Goal: Find specific page/section: Find specific page/section

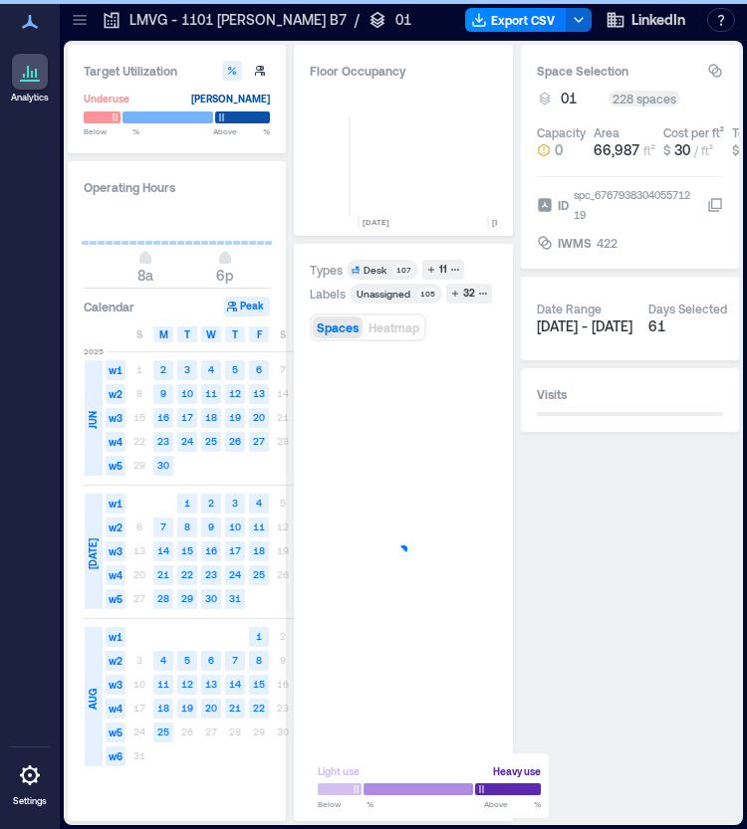
scroll to position [0, 2850]
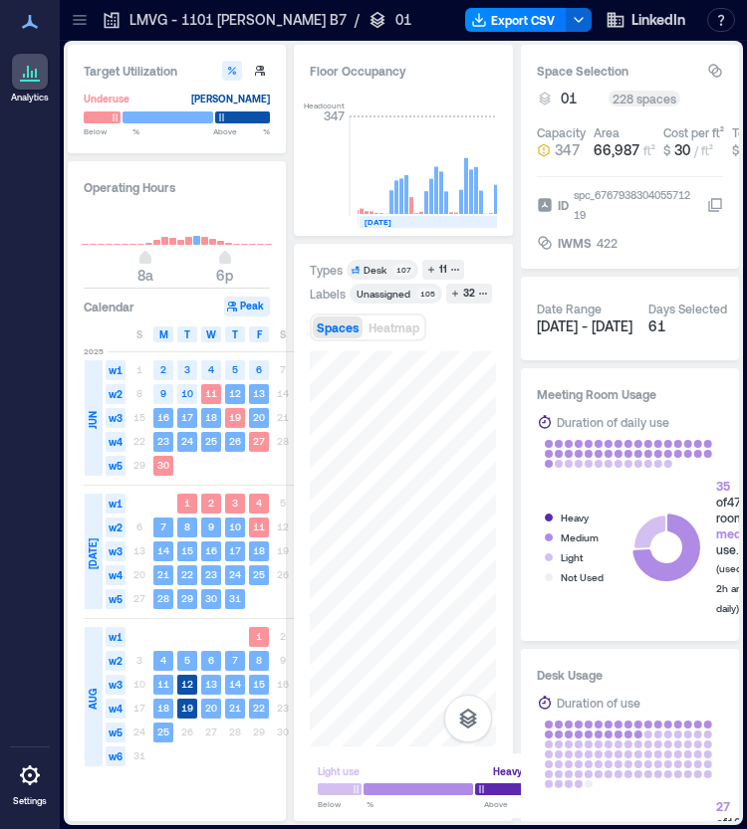
click at [191, 18] on p "LMVG - 1101 [PERSON_NAME] B7" at bounding box center [237, 20] width 217 height 20
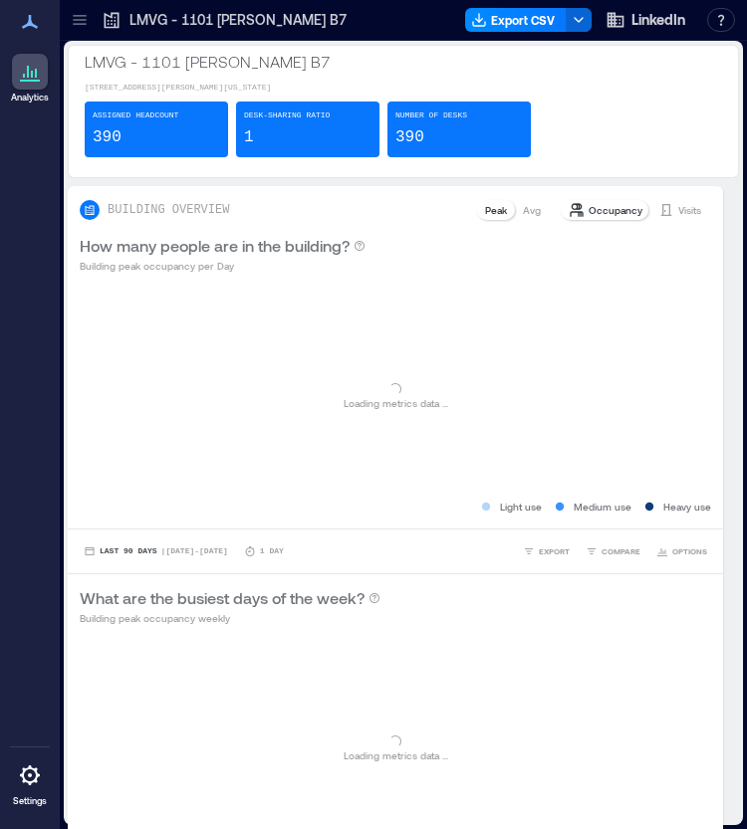
click at [92, 22] on div at bounding box center [80, 20] width 32 height 32
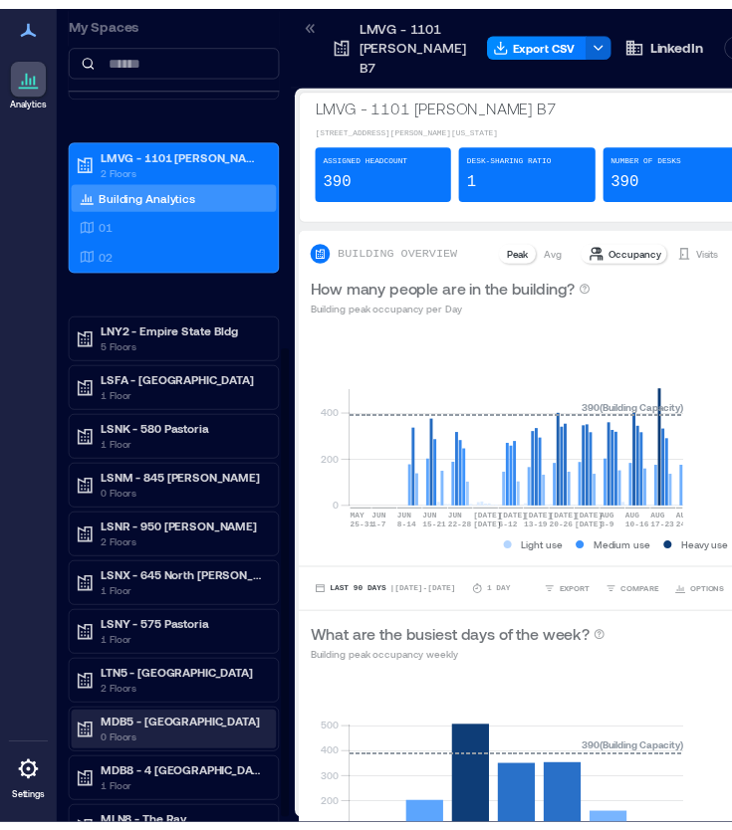
scroll to position [608, 0]
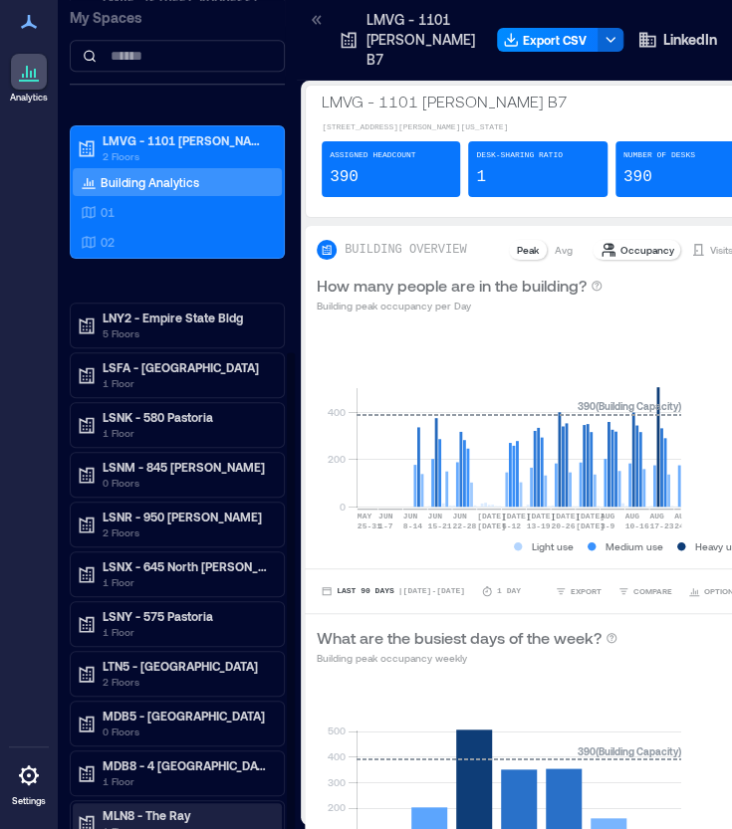
click at [203, 807] on p "MLN8 - The Ray" at bounding box center [186, 815] width 167 height 16
click at [164, 807] on p "MLN8 - The Ray" at bounding box center [186, 815] width 167 height 16
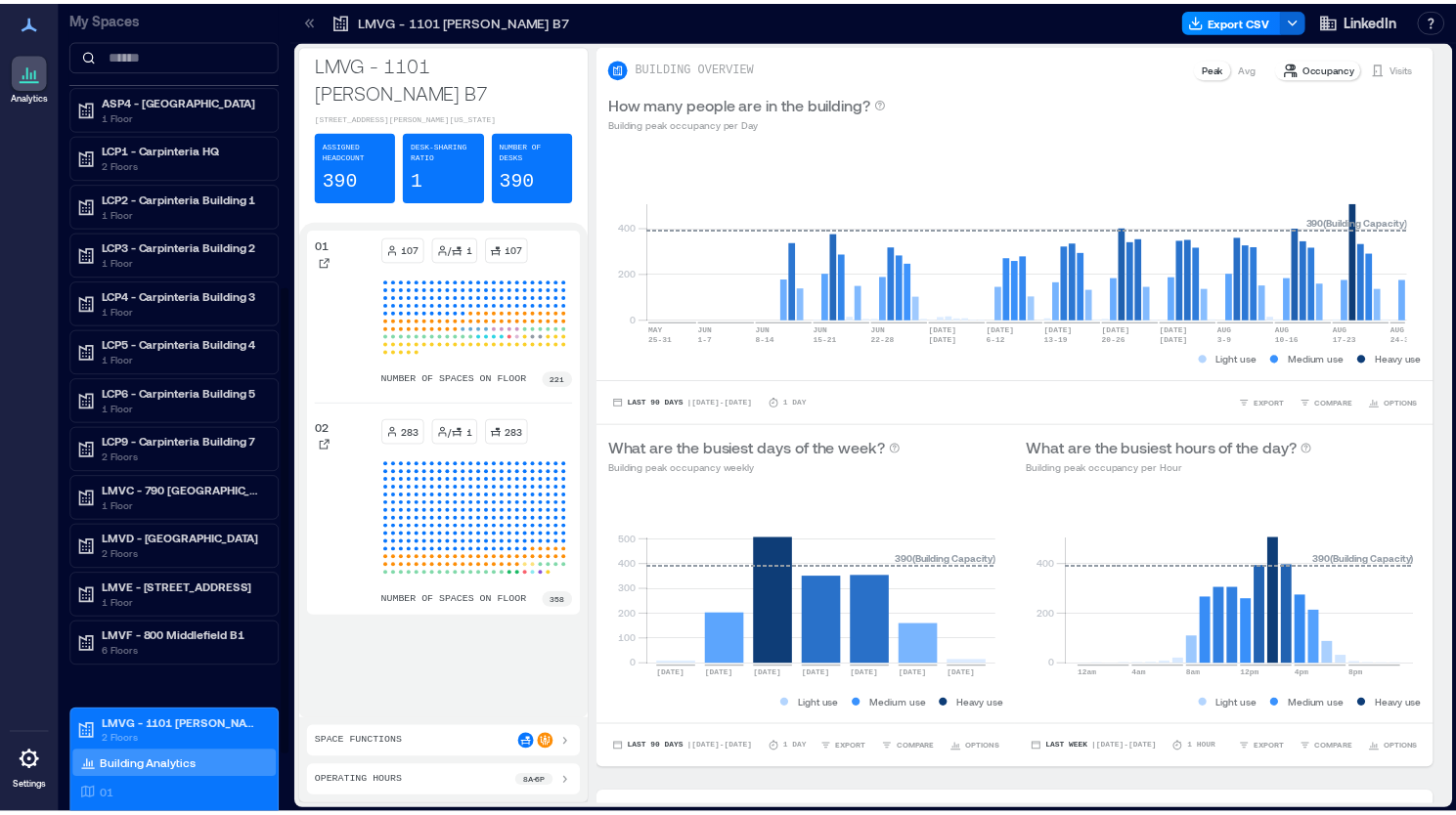
scroll to position [596, 0]
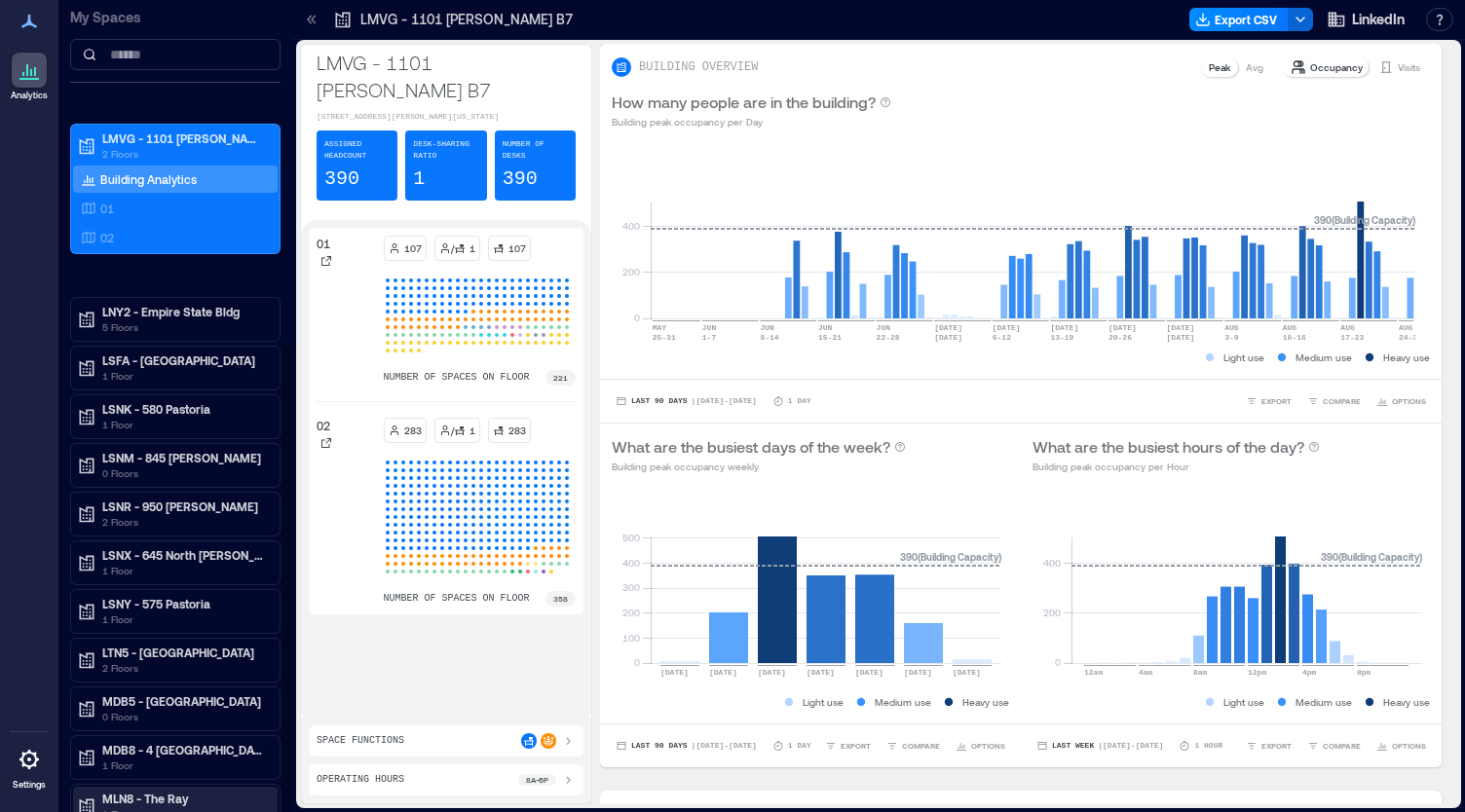
click at [165, 790] on p "MLN8 - The Ray" at bounding box center [184, 798] width 163 height 16
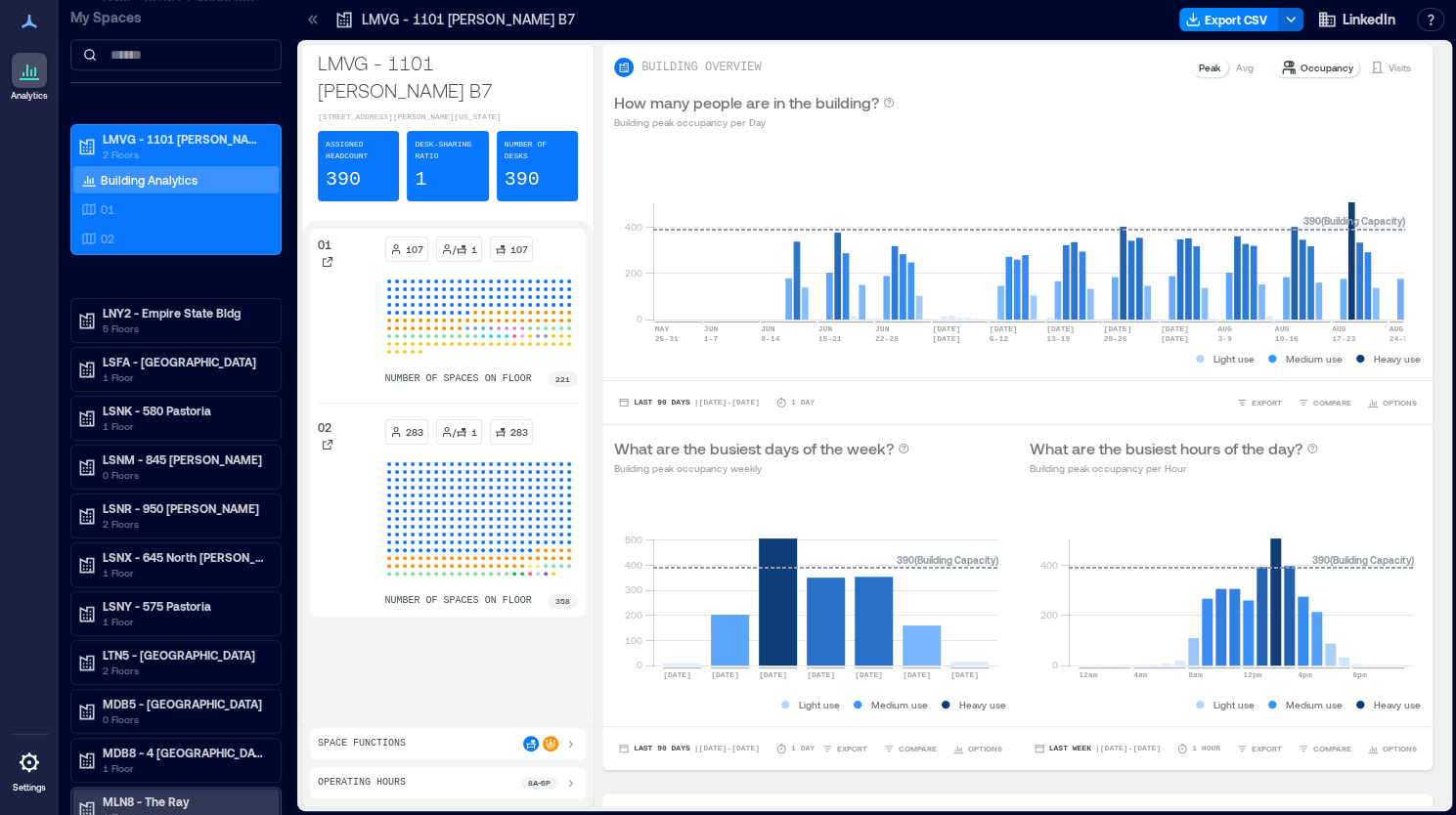
click at [98, 793] on div "MLN8 - The Ray 1 Floor" at bounding box center [172, 809] width 190 height 31
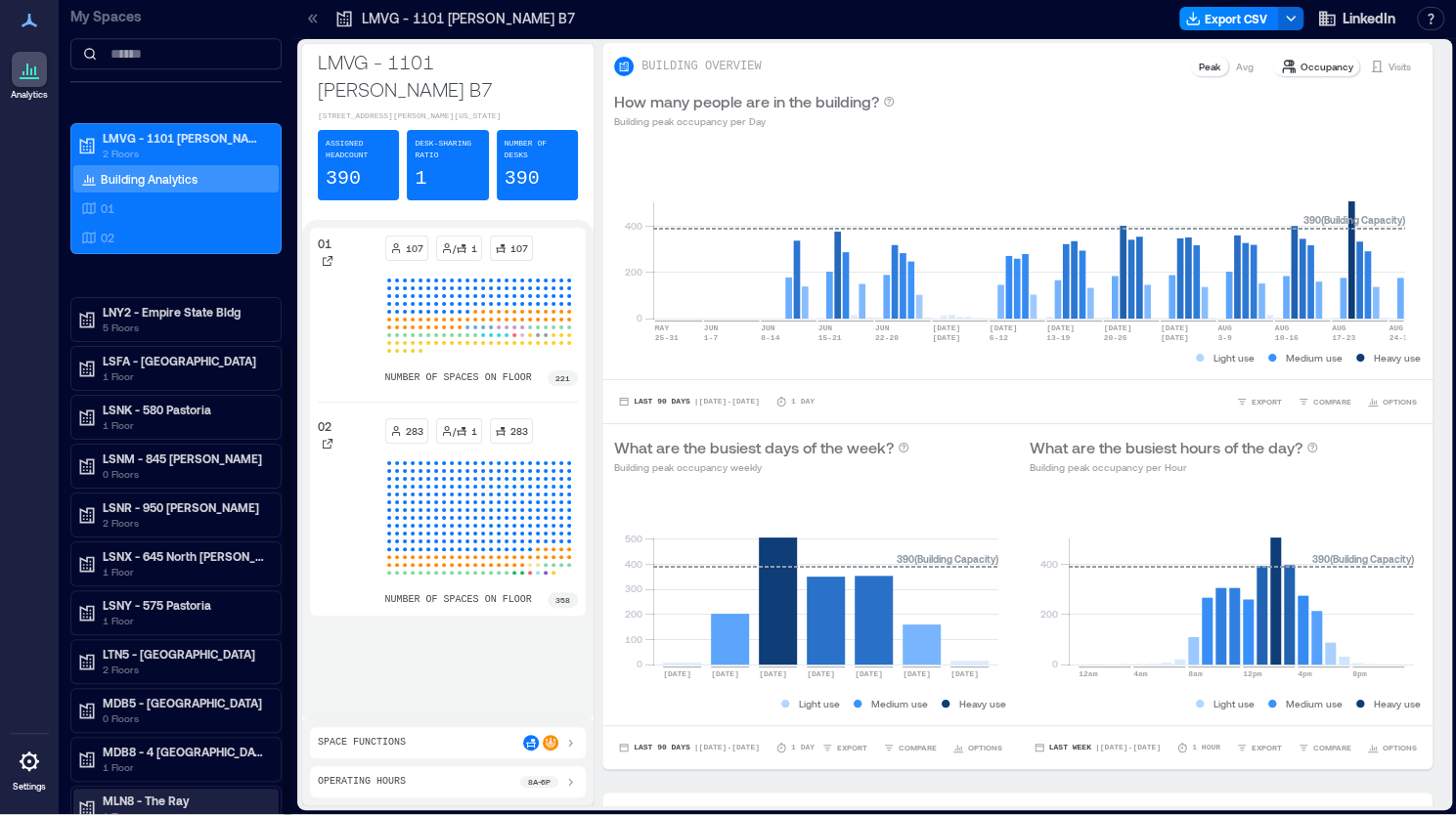
click at [135, 808] on p "1 Floor" at bounding box center [185, 816] width 164 height 16
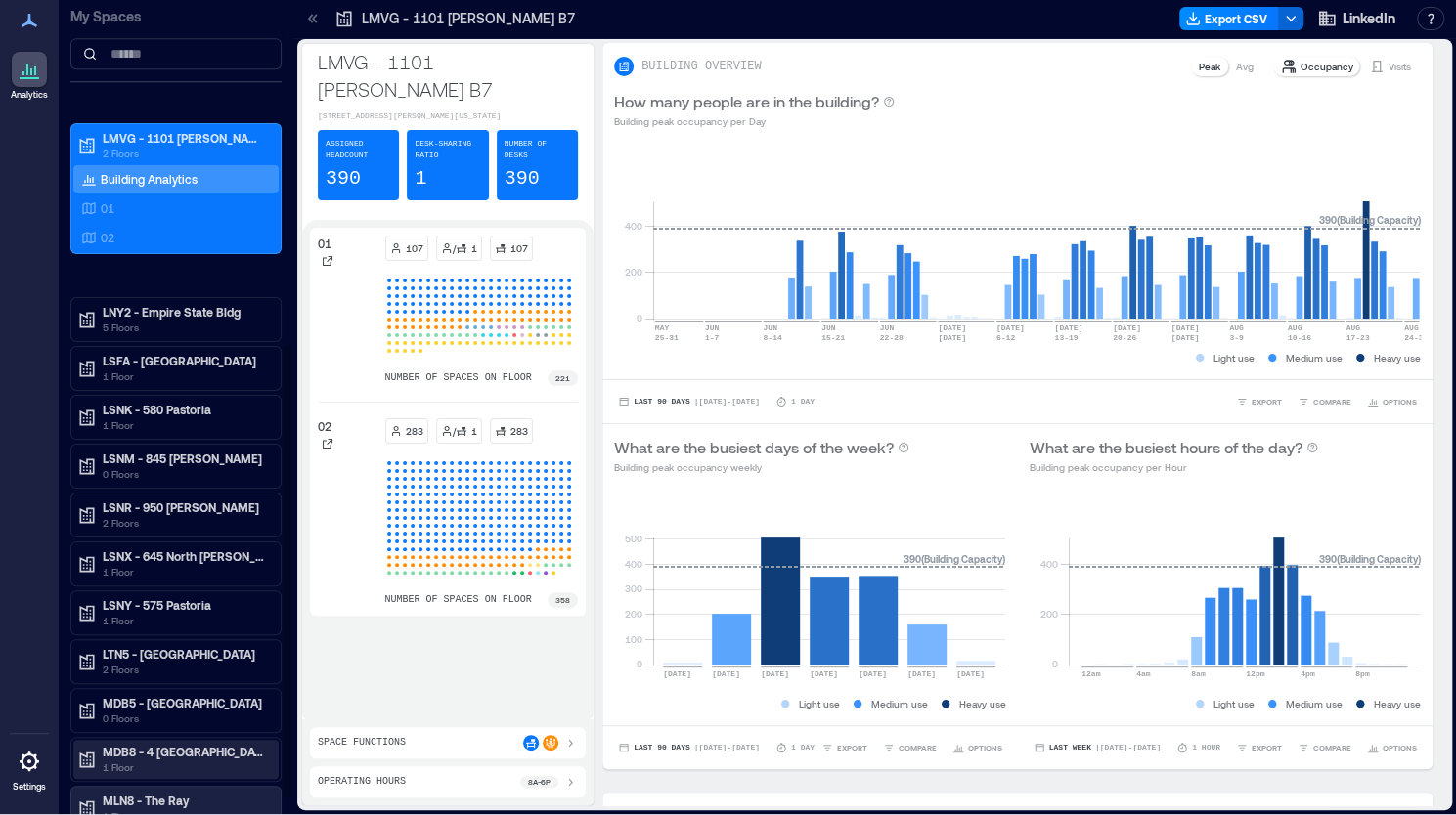
scroll to position [653, 0]
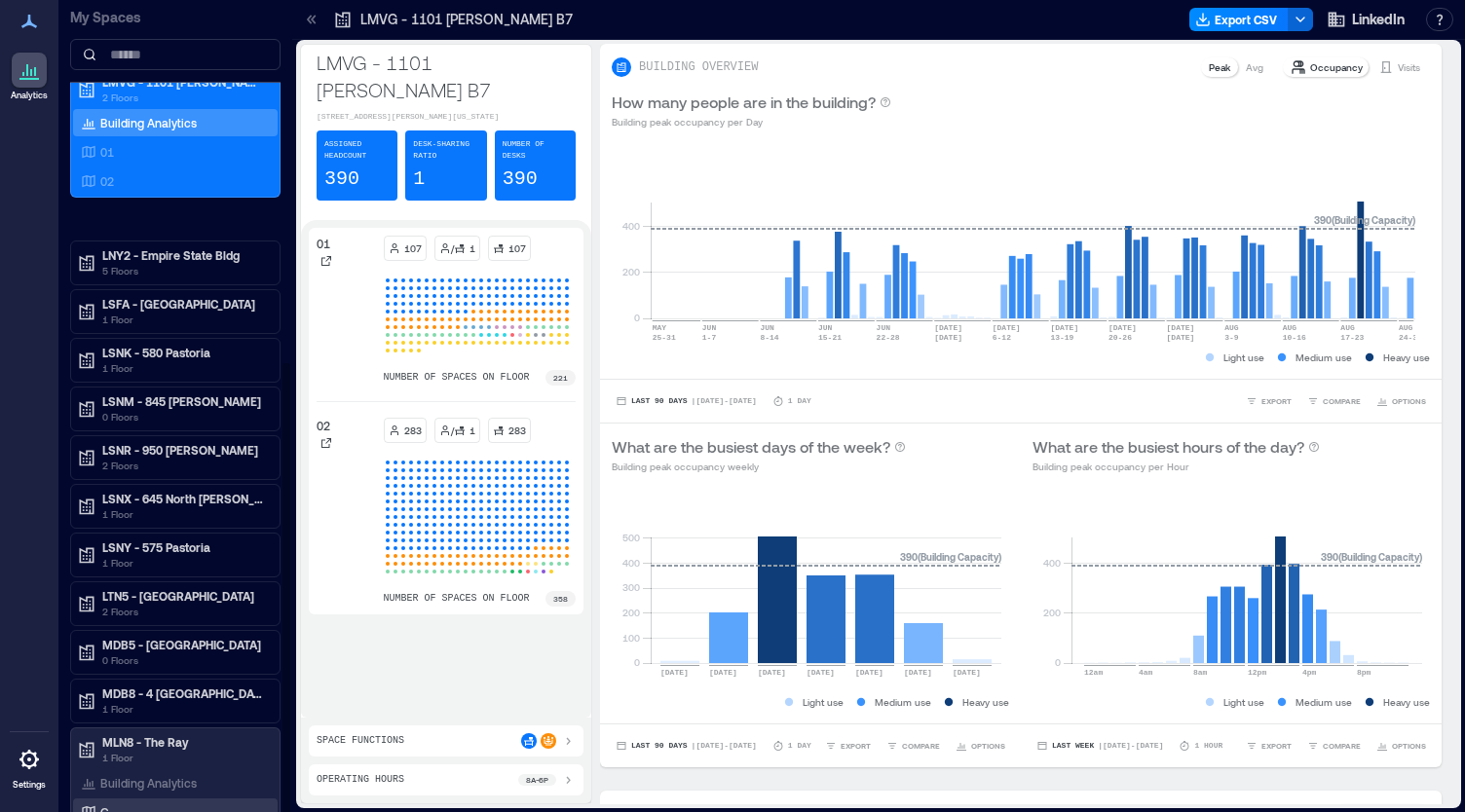
click at [117, 802] on div "G" at bounding box center [171, 812] width 189 height 20
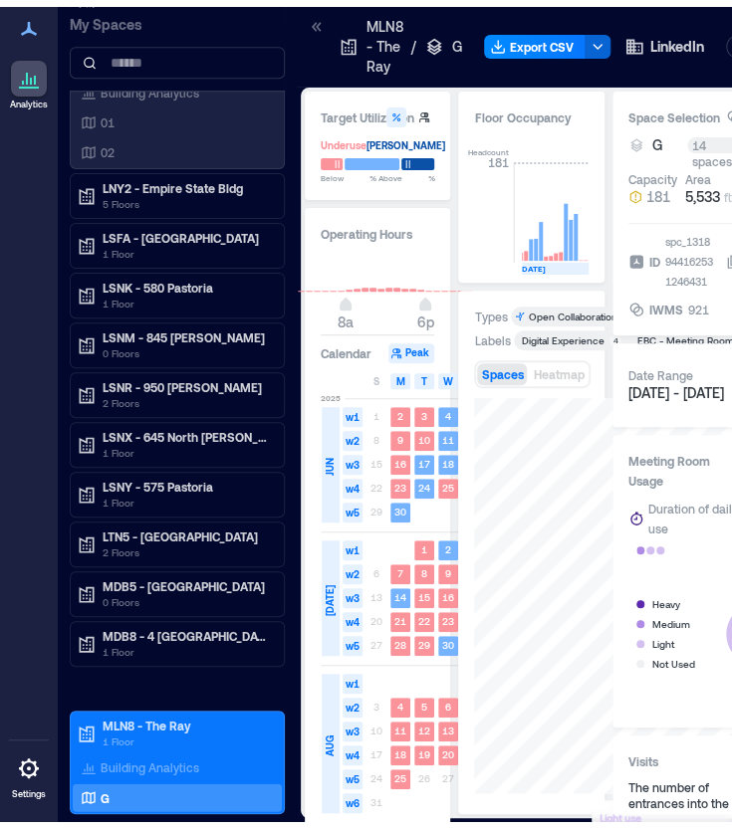
scroll to position [0, 1223]
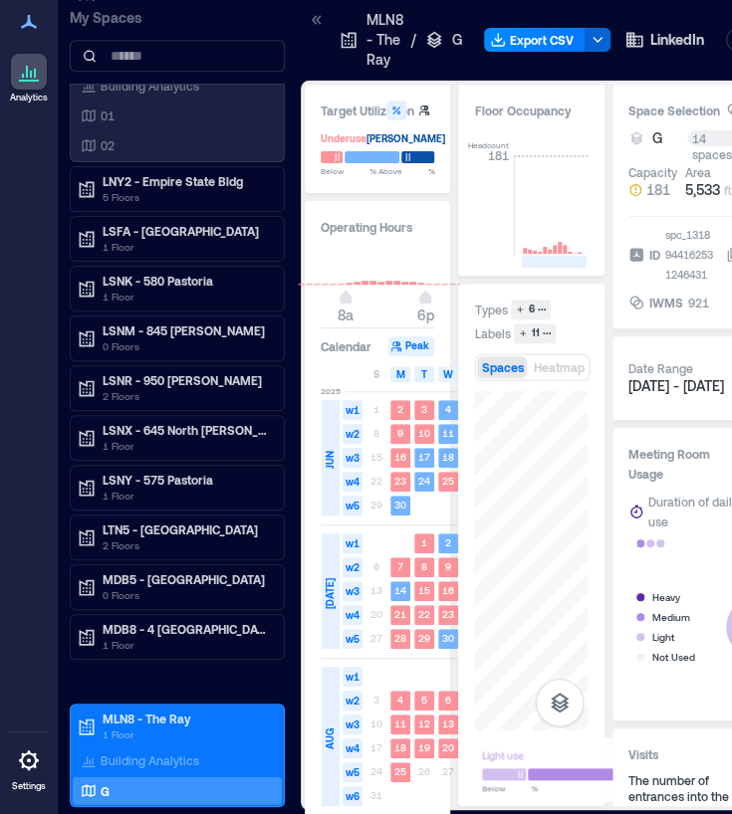
click at [312, 13] on icon at bounding box center [317, 20] width 20 height 20
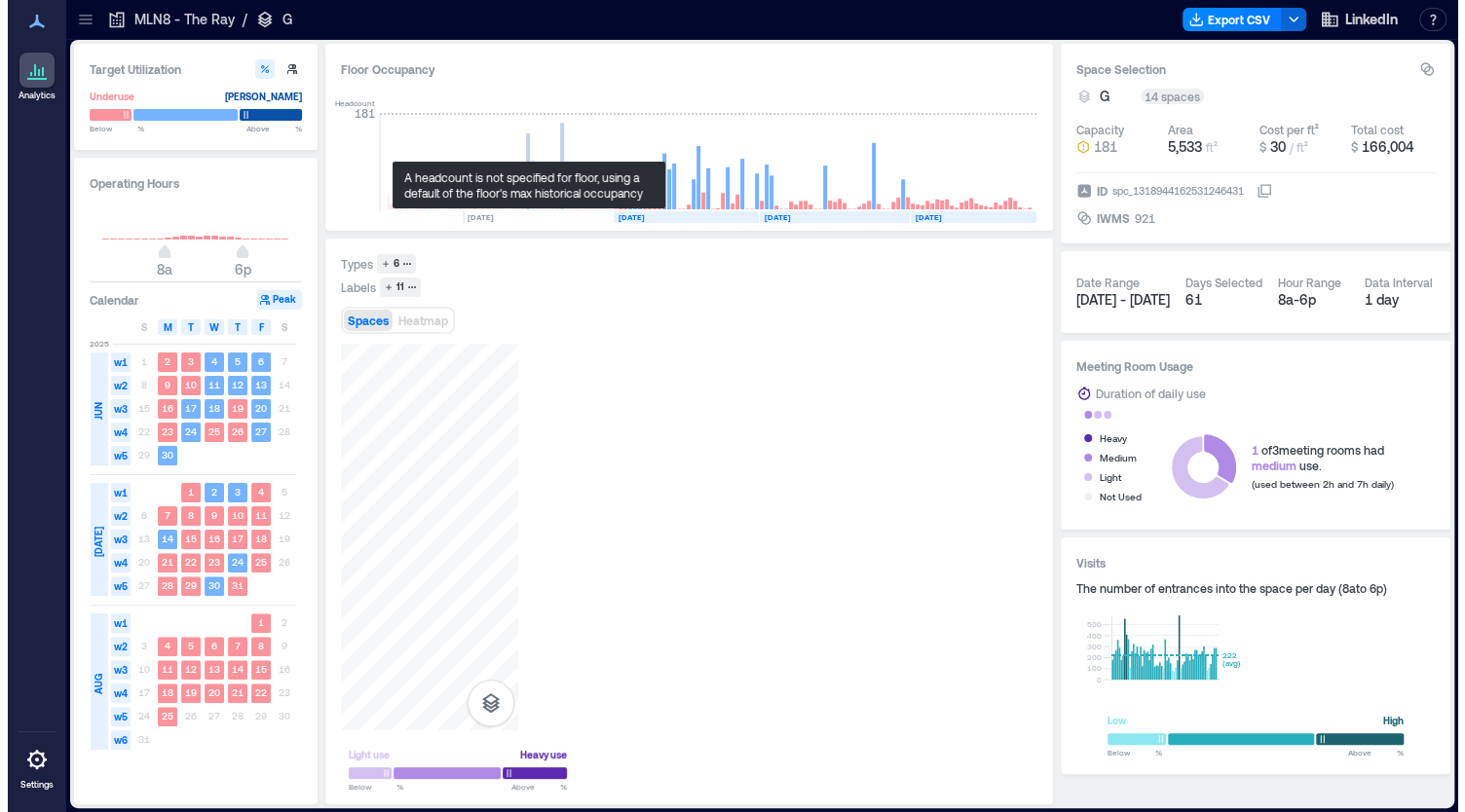
scroll to position [0, 612]
